Goal: Task Accomplishment & Management: Manage account settings

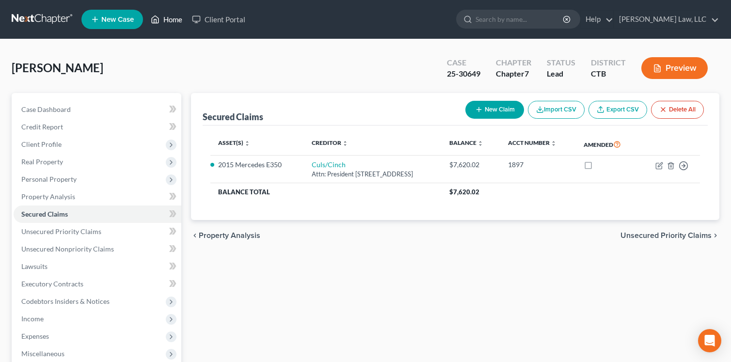
click at [170, 20] on link "Home" at bounding box center [166, 19] width 41 height 17
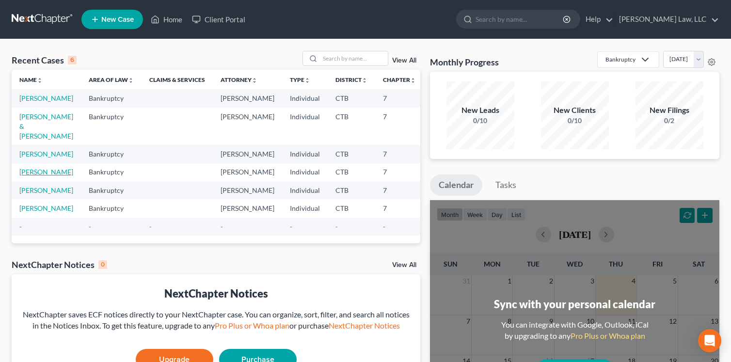
click at [28, 176] on link "[PERSON_NAME]" at bounding box center [46, 172] width 54 height 8
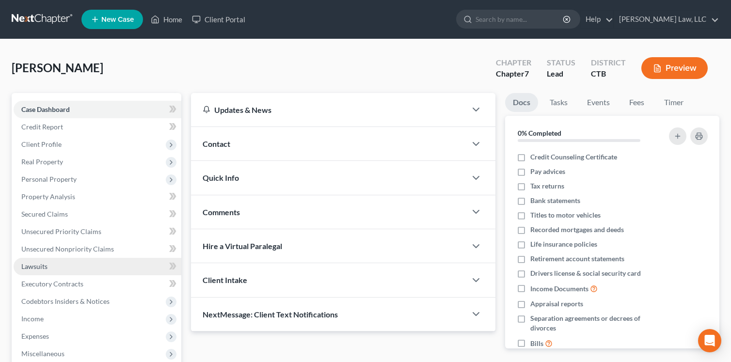
scroll to position [48, 0]
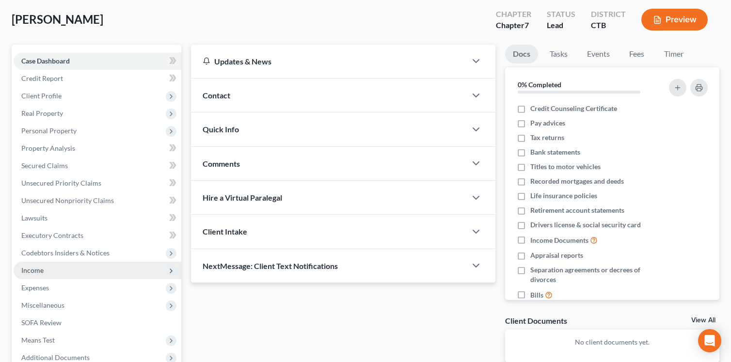
click at [36, 271] on span "Income" at bounding box center [32, 270] width 22 height 8
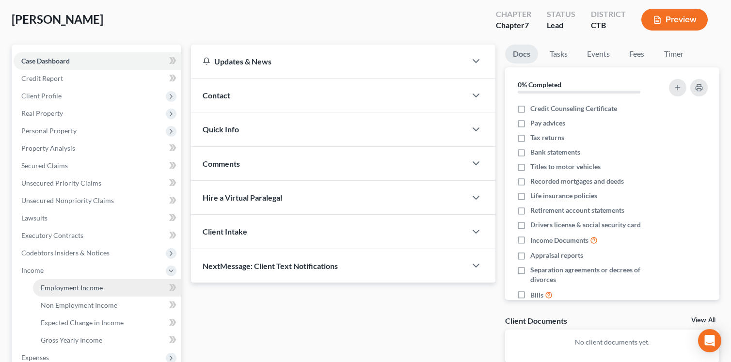
click at [77, 290] on span "Employment Income" at bounding box center [72, 287] width 62 height 8
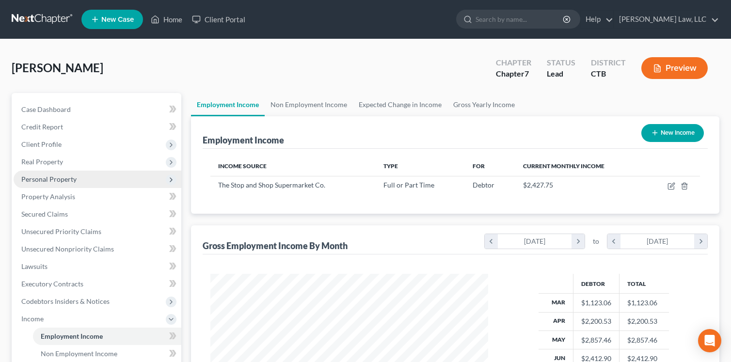
click at [55, 179] on span "Personal Property" at bounding box center [48, 179] width 55 height 8
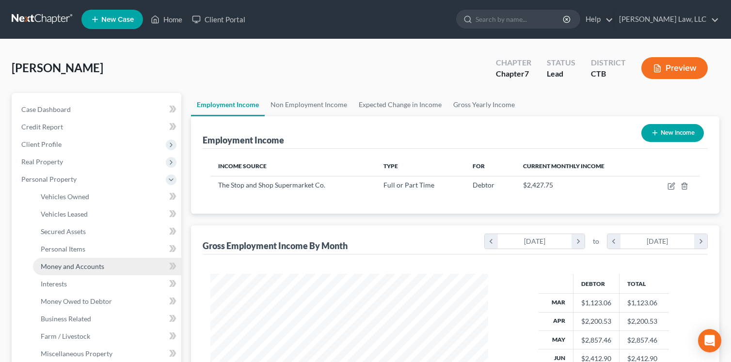
click at [53, 269] on span "Money and Accounts" at bounding box center [72, 266] width 63 height 8
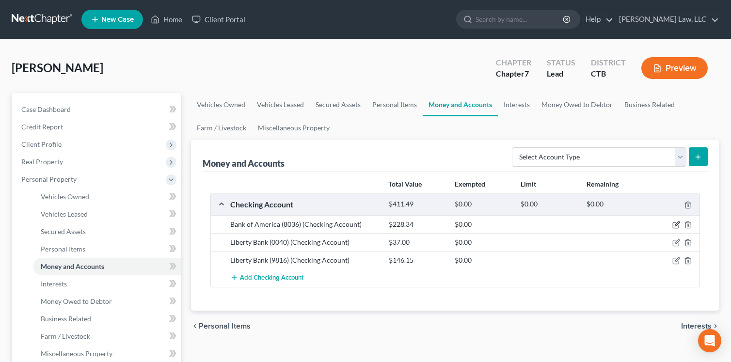
click at [677, 225] on icon "button" at bounding box center [676, 224] width 4 height 4
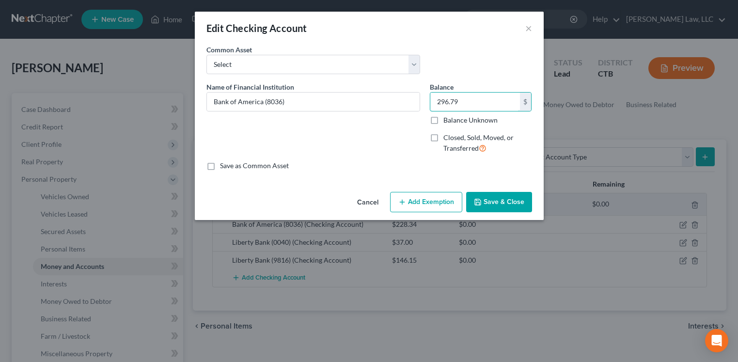
type input "296.79"
click at [473, 196] on button "Save & Close" at bounding box center [499, 202] width 66 height 20
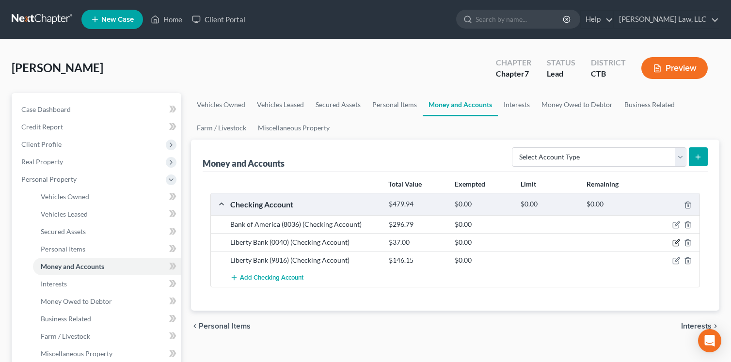
click at [675, 244] on icon "button" at bounding box center [676, 242] width 4 height 4
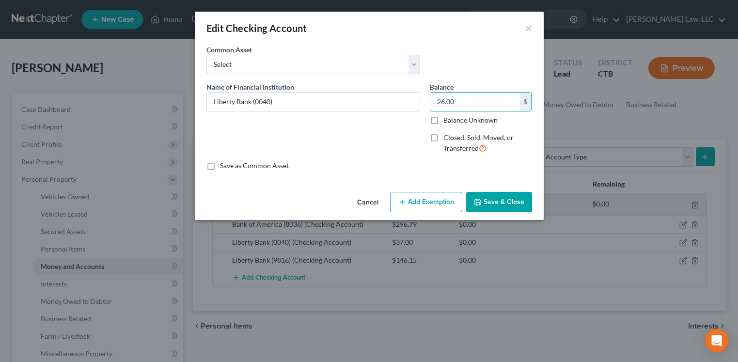
type input "26.00"
click at [493, 204] on button "Save & Close" at bounding box center [499, 202] width 66 height 20
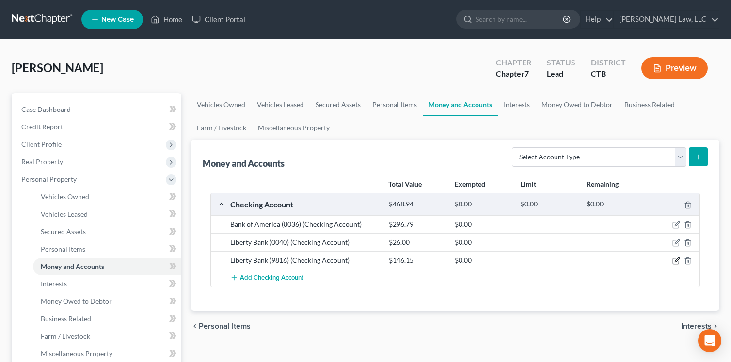
click at [676, 261] on icon "button" at bounding box center [676, 261] width 8 height 8
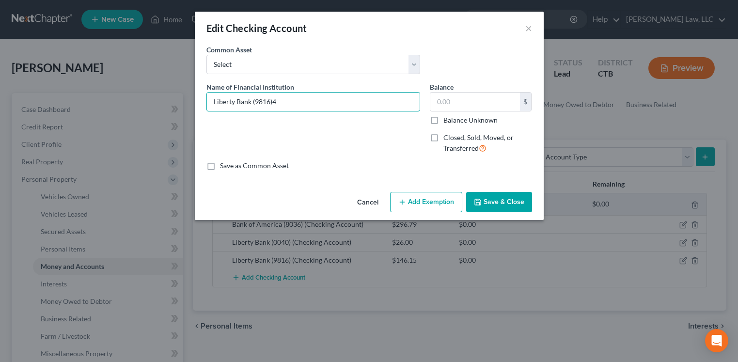
type input "Liberty Bank (9816)"
click at [470, 98] on input "text" at bounding box center [475, 102] width 90 height 18
type input "44.16"
click at [502, 203] on button "Save & Close" at bounding box center [499, 202] width 66 height 20
